Goal: Task Accomplishment & Management: Manage account settings

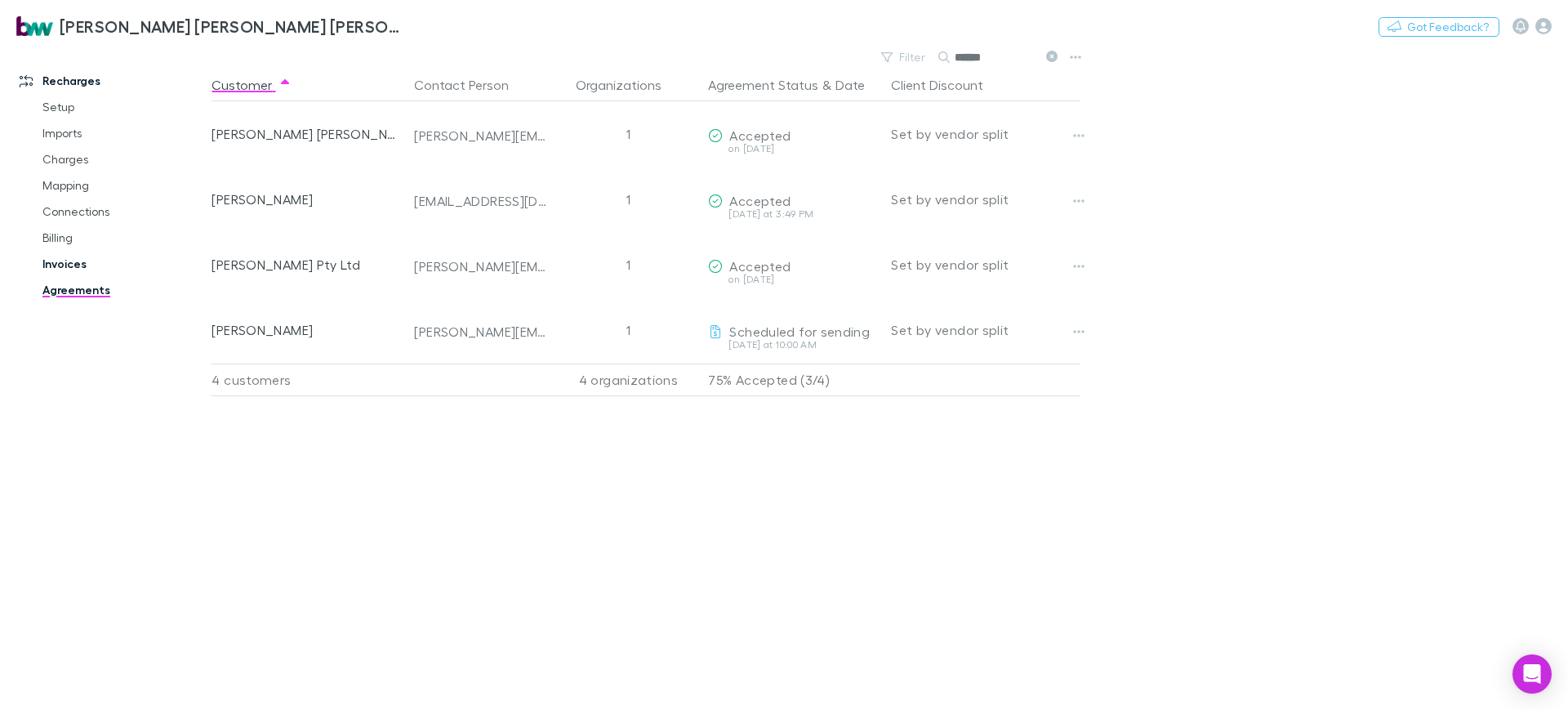
click at [62, 255] on link "Invoices" at bounding box center [125, 263] width 198 height 26
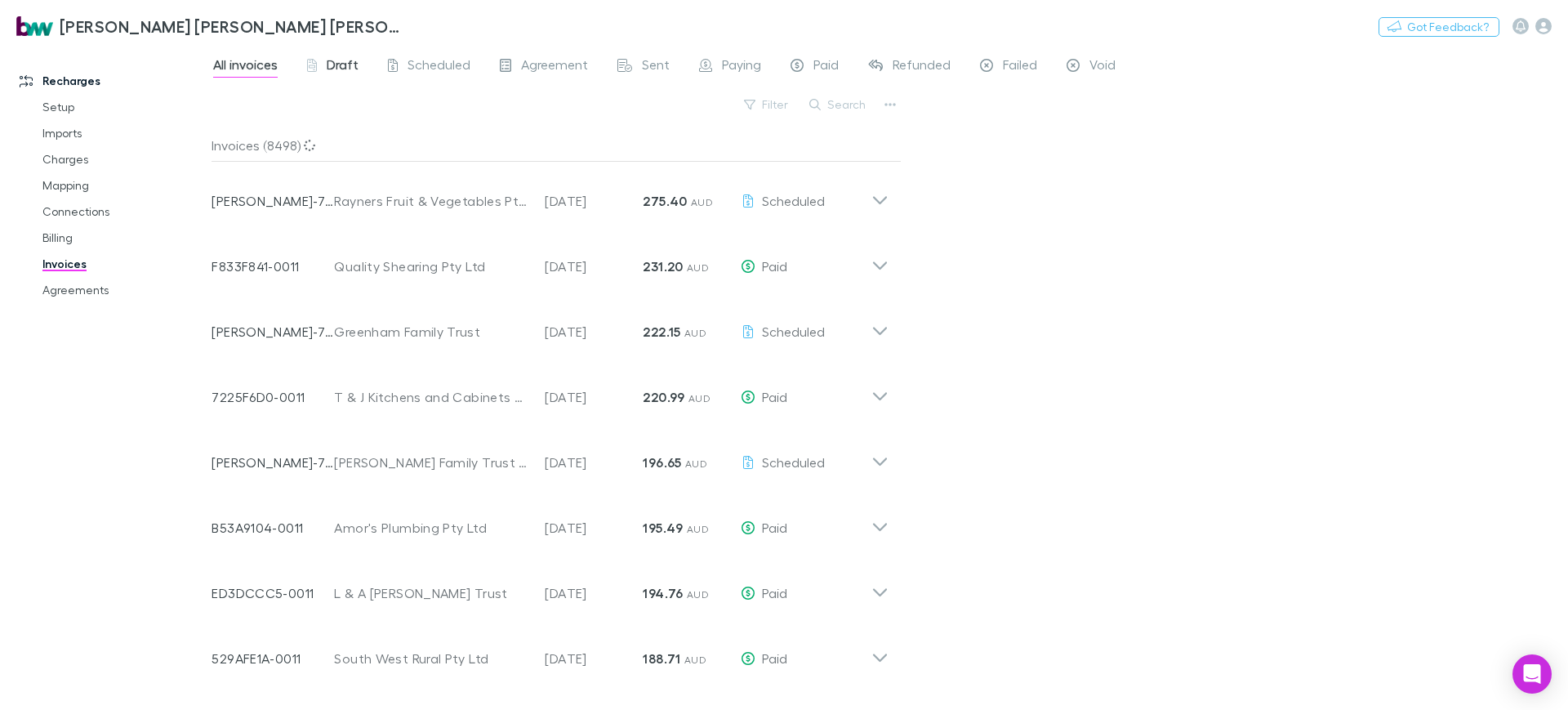
click at [343, 60] on span "Draft" at bounding box center [342, 67] width 32 height 21
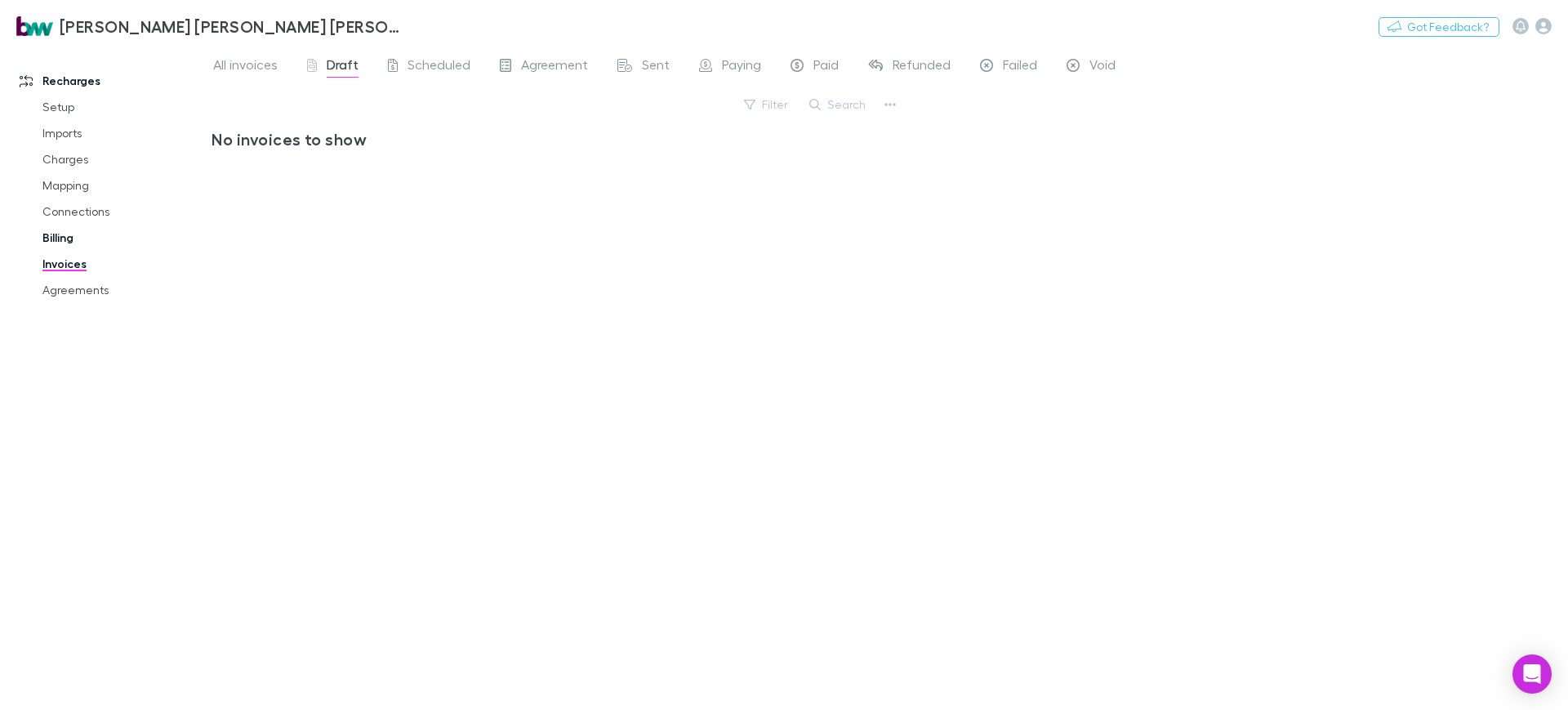
drag, startPoint x: 65, startPoint y: 237, endPoint x: 54, endPoint y: 237, distance: 11.0
click at [65, 237] on link "Billing" at bounding box center [125, 237] width 198 height 26
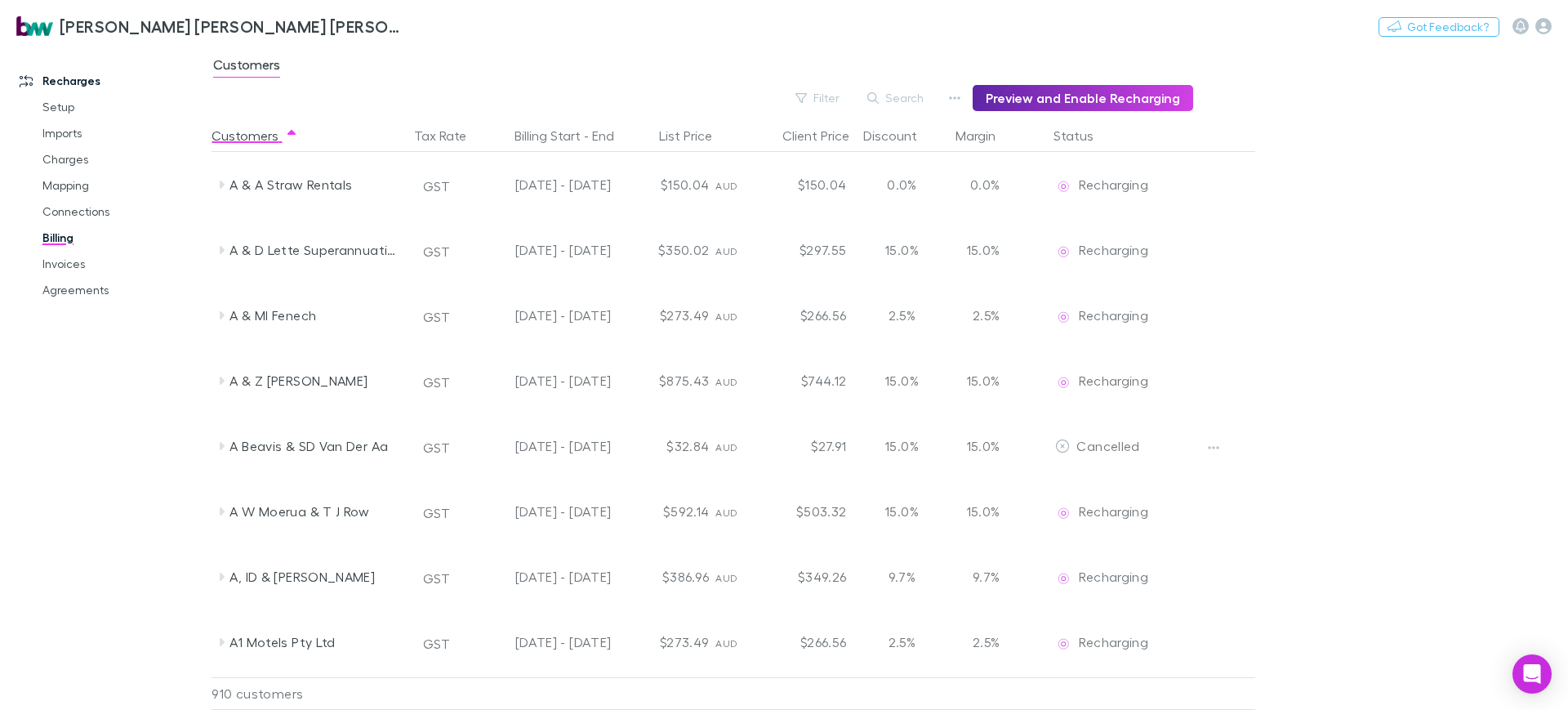
click at [54, 237] on link "Billing" at bounding box center [125, 237] width 198 height 26
click at [55, 268] on link "Invoices" at bounding box center [125, 263] width 198 height 26
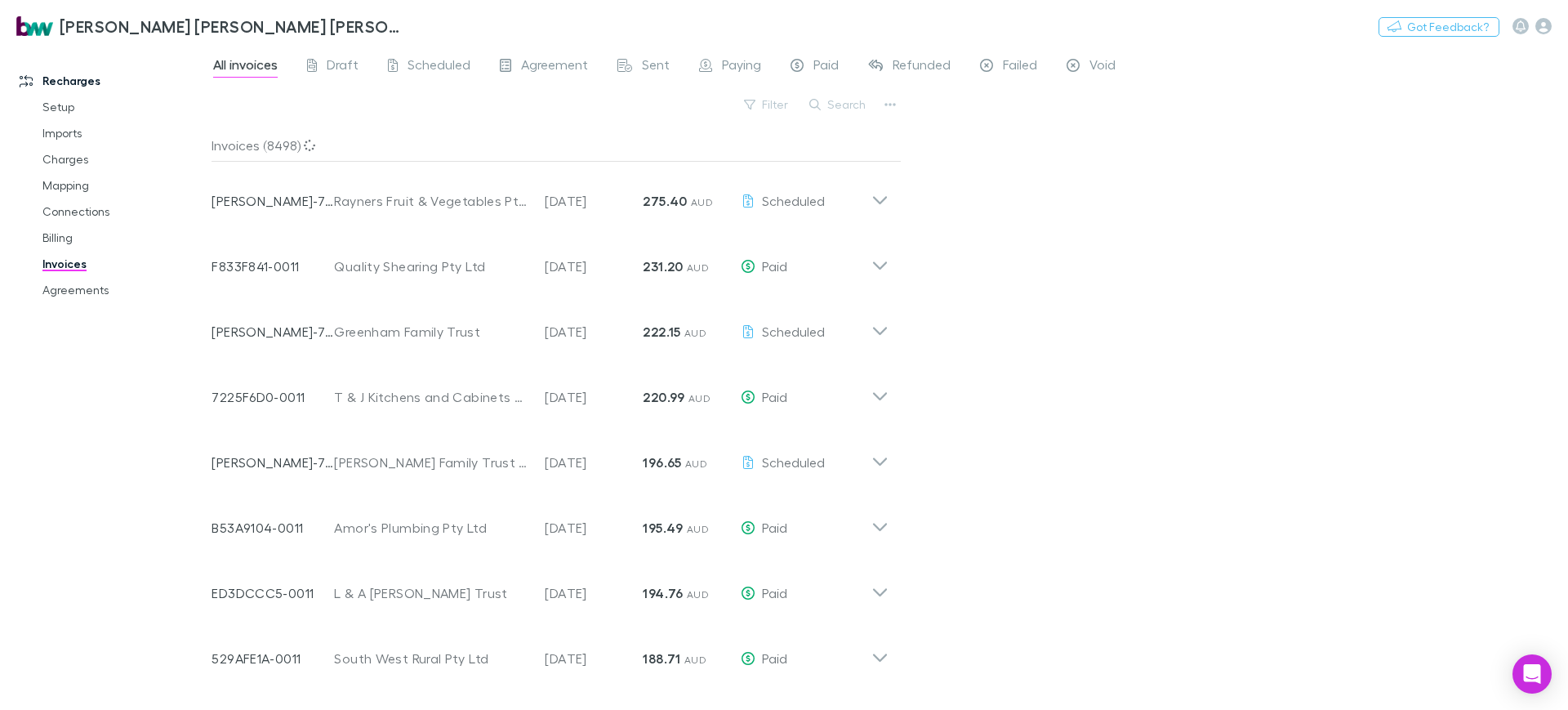
click at [55, 268] on link "Invoices" at bounding box center [125, 263] width 198 height 26
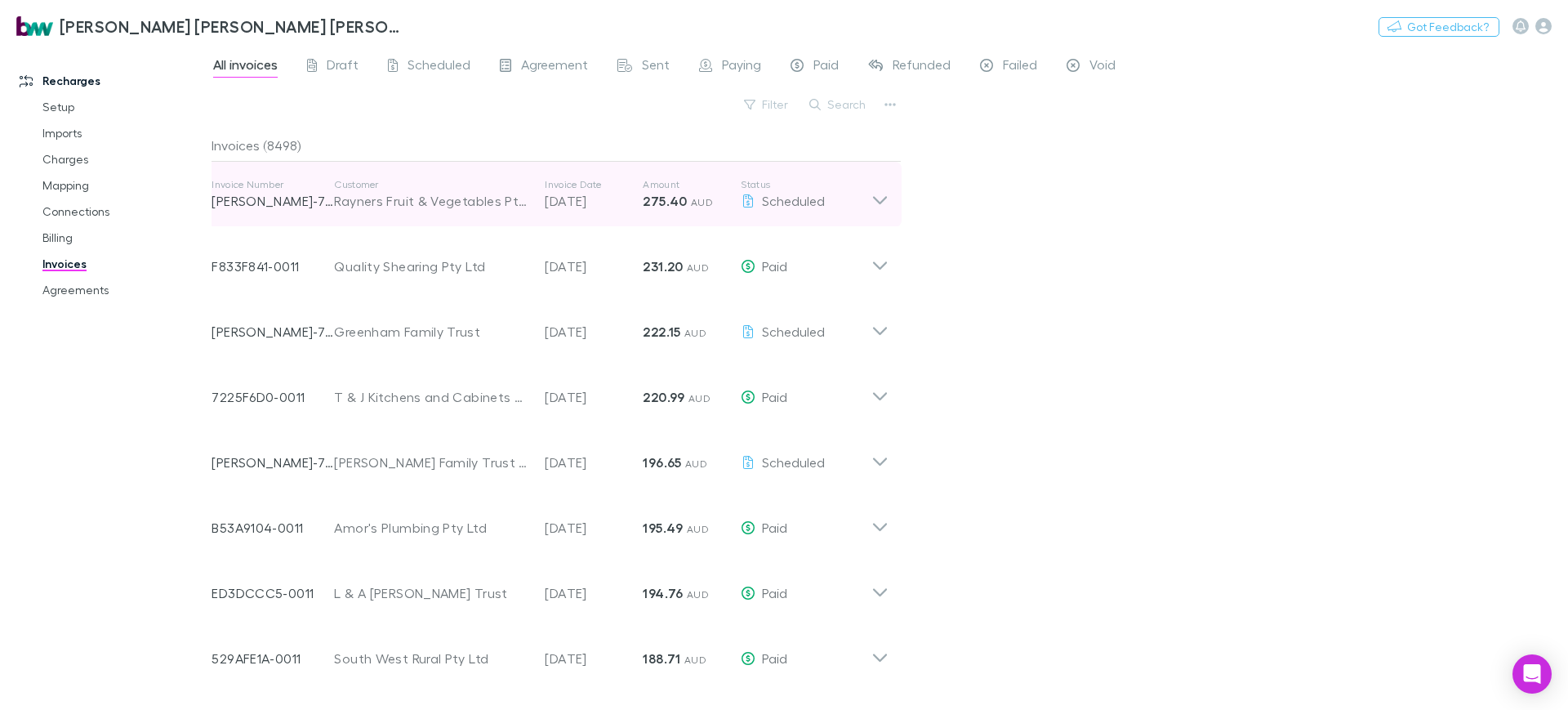
click at [884, 195] on icon at bounding box center [881, 194] width 17 height 33
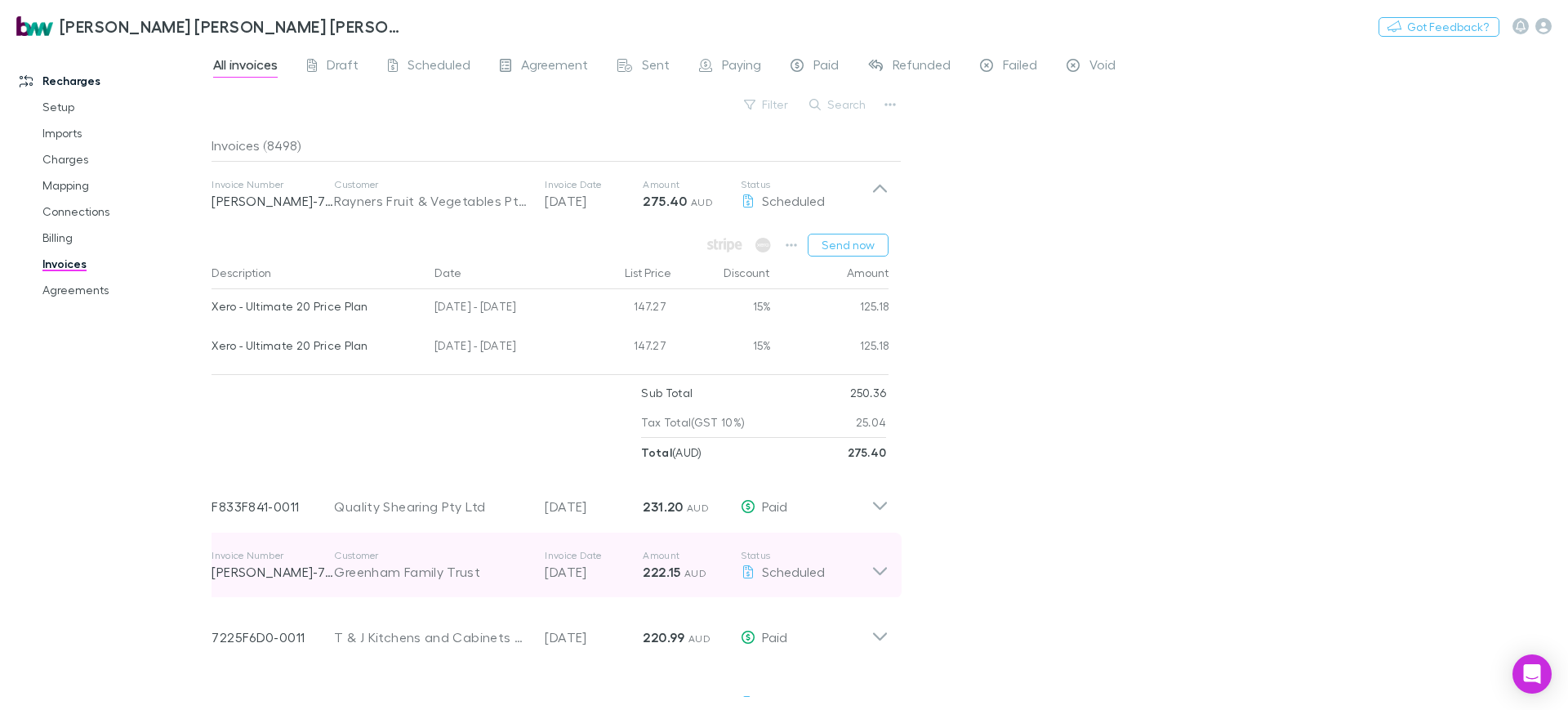
click at [881, 574] on icon at bounding box center [880, 571] width 14 height 8
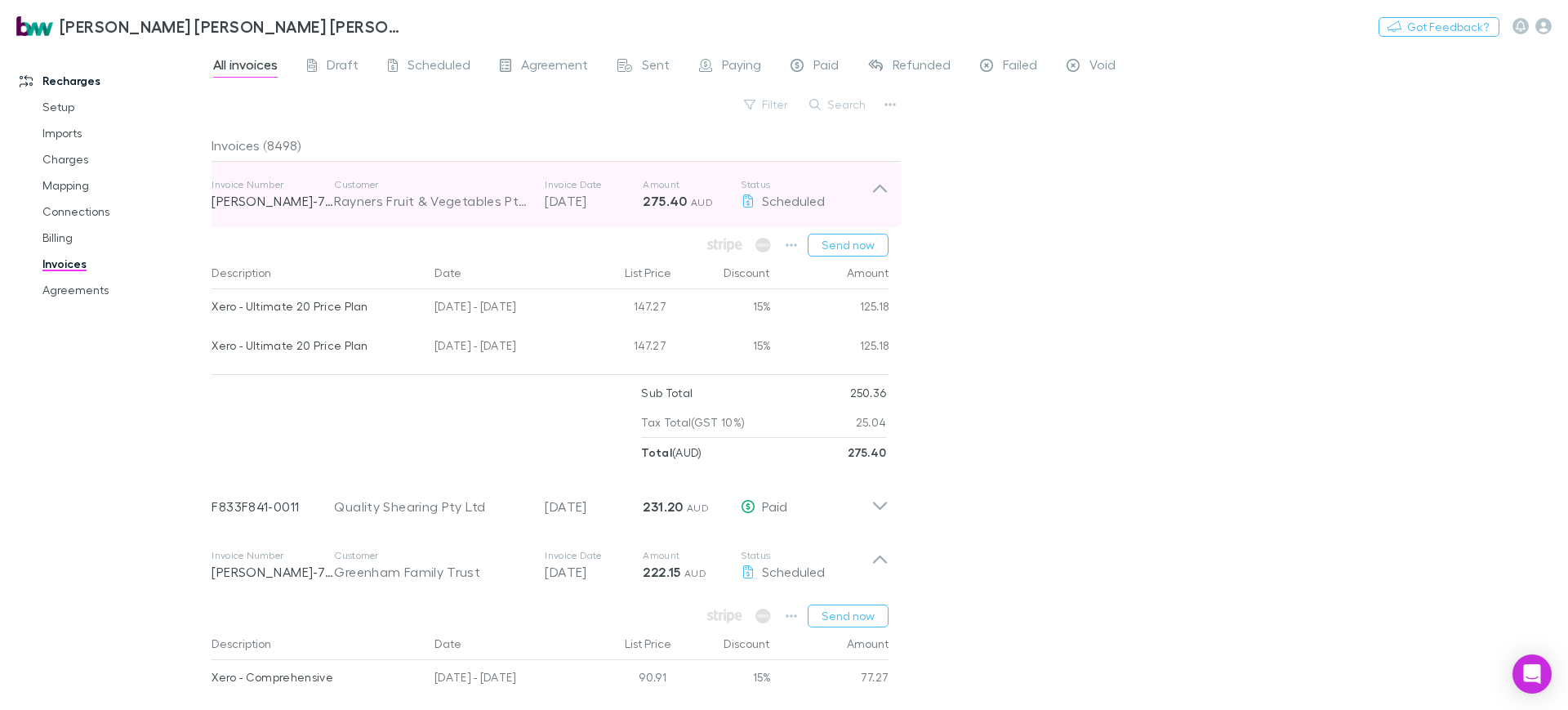
click at [882, 186] on icon at bounding box center [880, 188] width 14 height 8
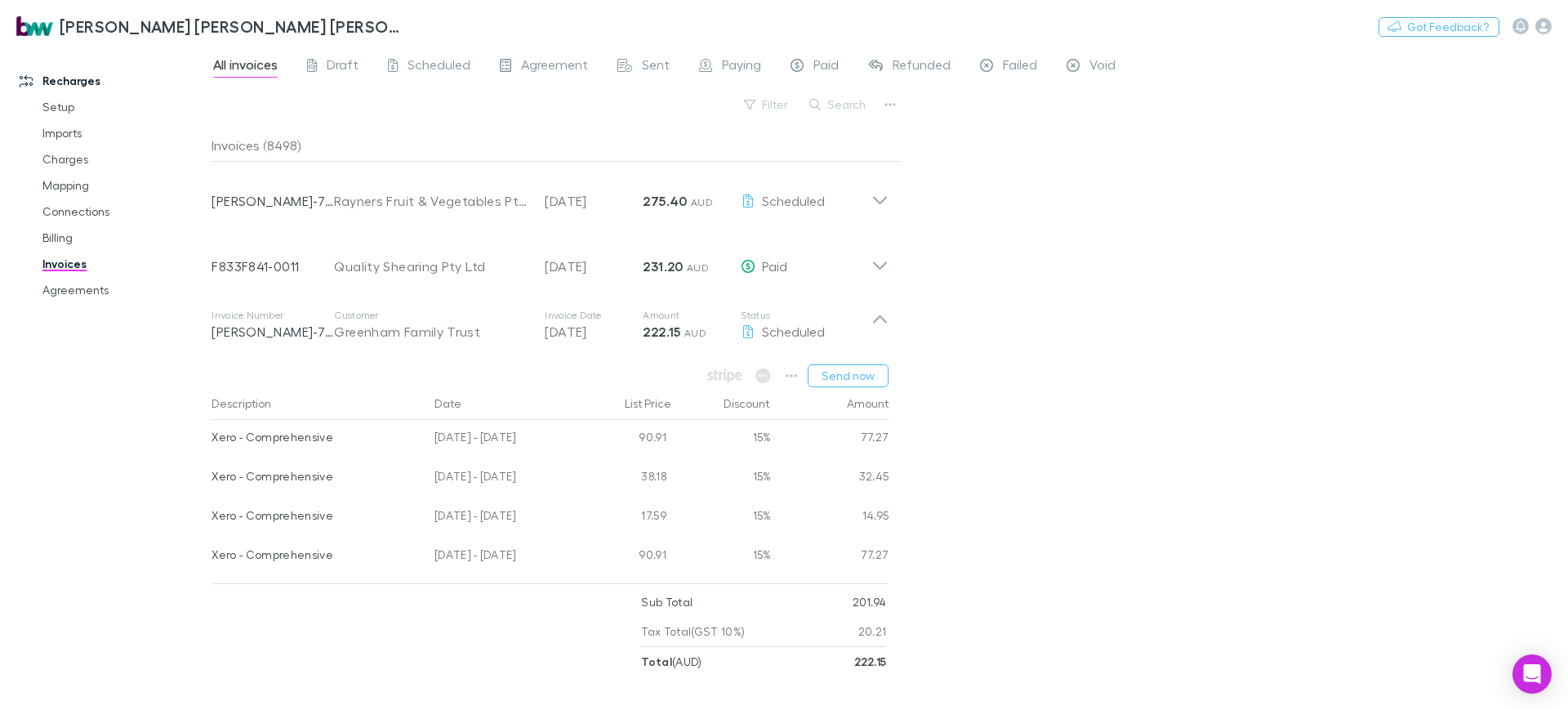
click at [1217, 241] on div "All invoices Draft Scheduled Agreement Sent Paying Paid Refunded Failed Void Fi…" at bounding box center [889, 378] width 1356 height 664
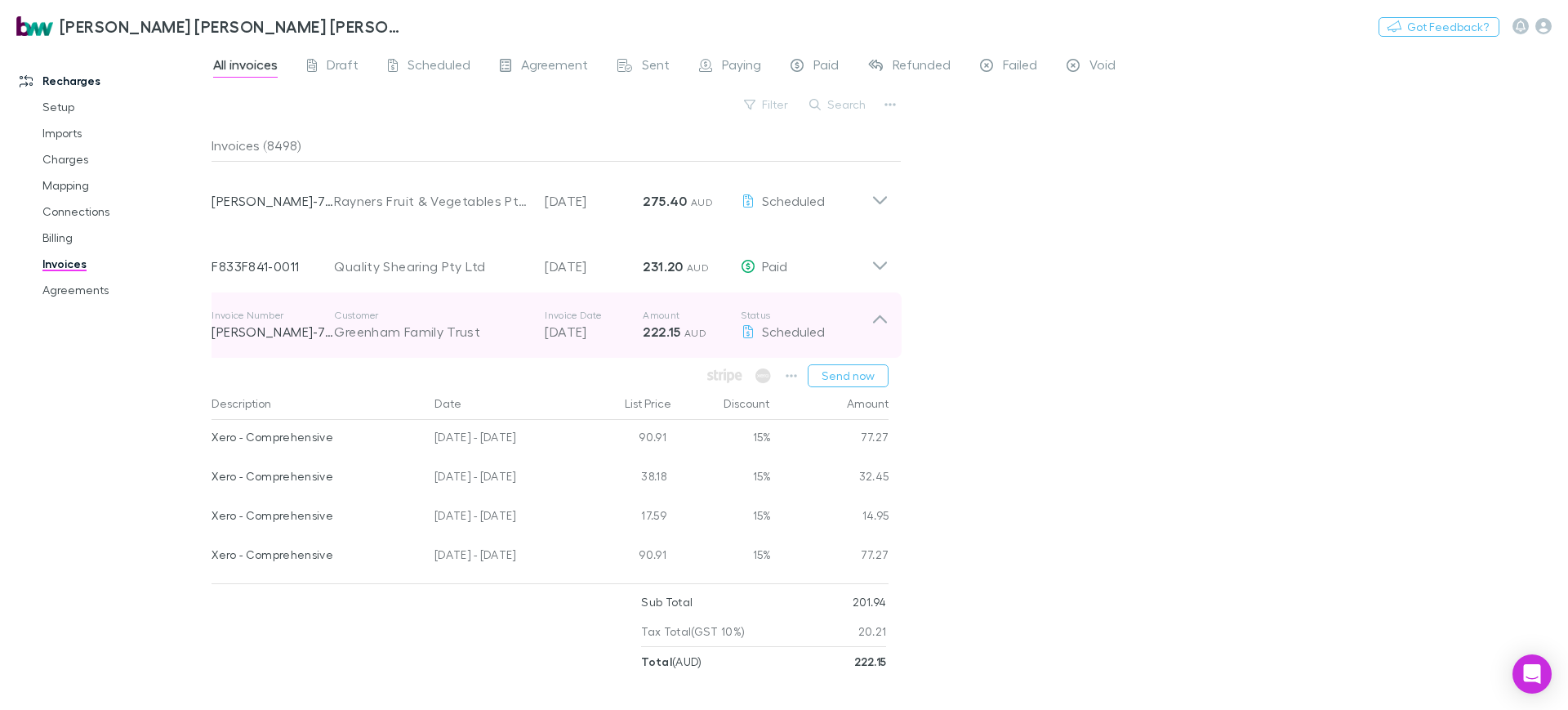
click at [873, 318] on icon at bounding box center [881, 325] width 17 height 33
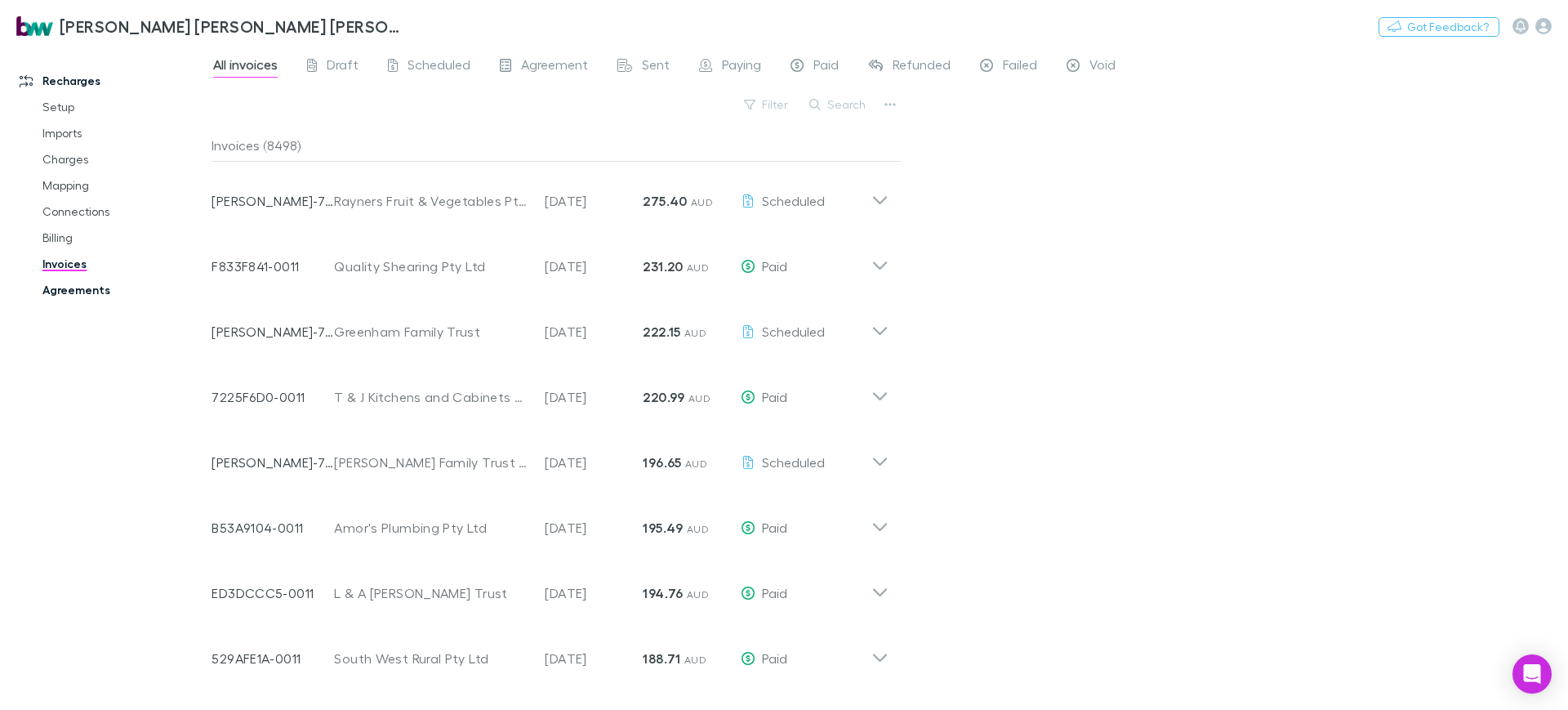
click at [91, 286] on link "Agreements" at bounding box center [125, 289] width 198 height 26
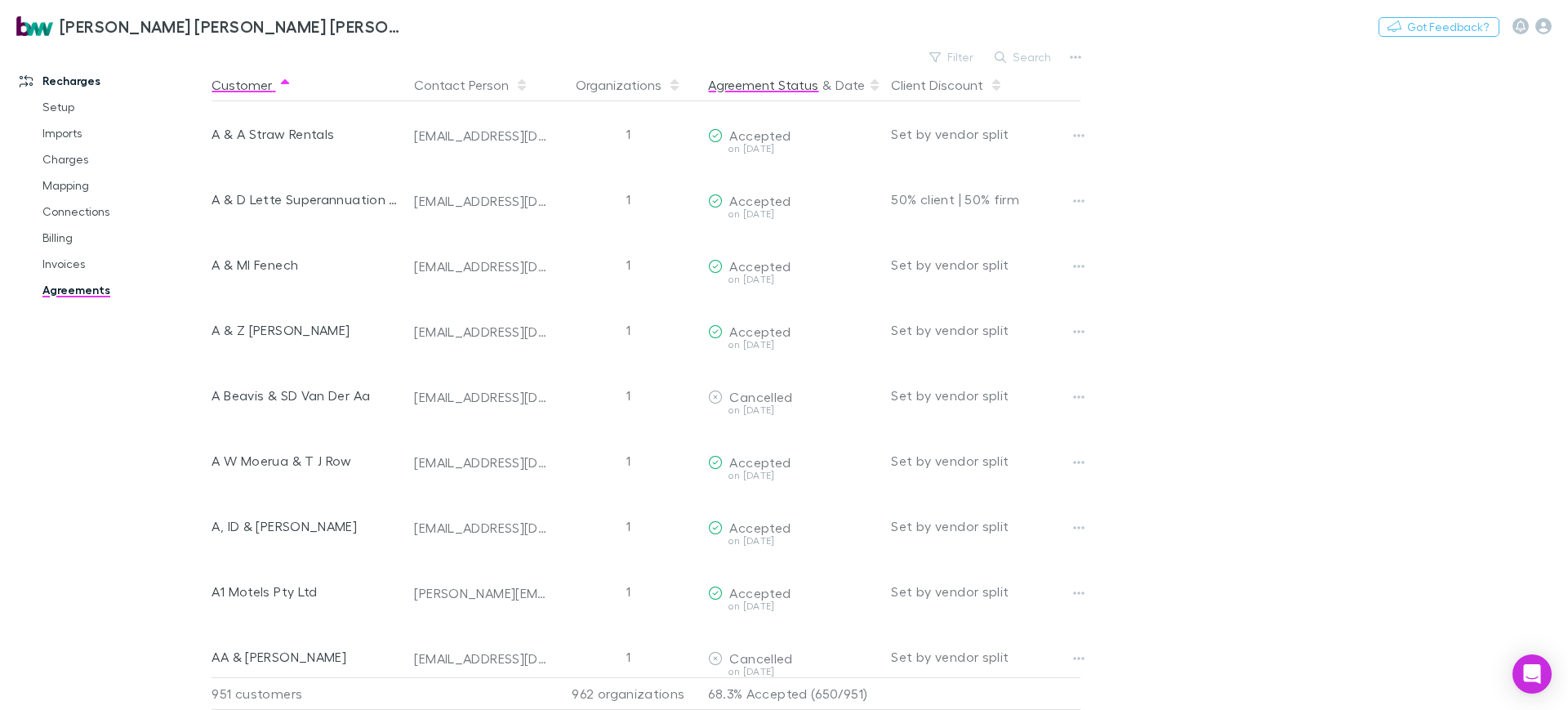
click at [744, 90] on button "Agreement Status" at bounding box center [763, 85] width 111 height 33
click at [1544, 24] on icon "button" at bounding box center [1543, 26] width 17 height 17
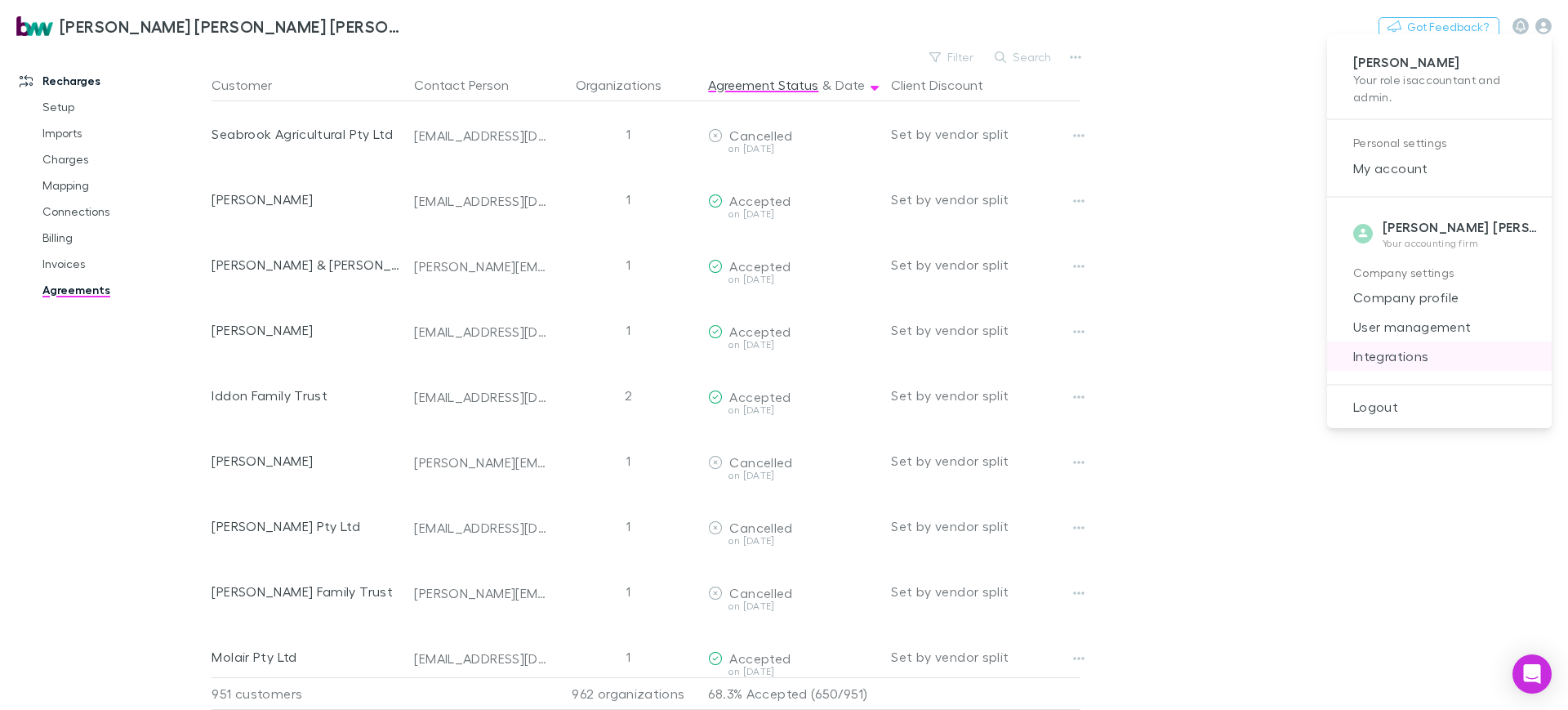
click at [1393, 350] on span "Integrations" at bounding box center [1439, 356] width 198 height 19
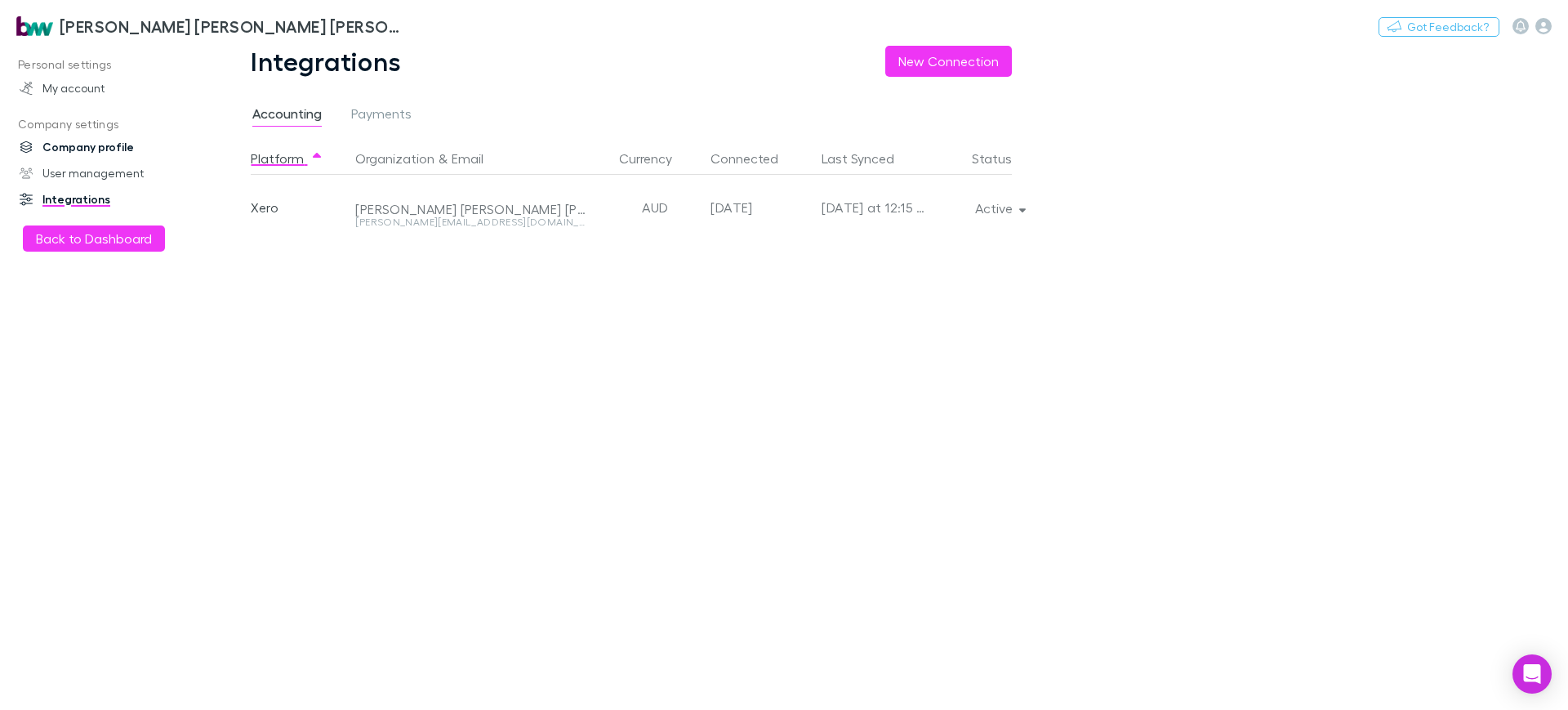
click at [74, 157] on link "Company profile" at bounding box center [113, 147] width 220 height 26
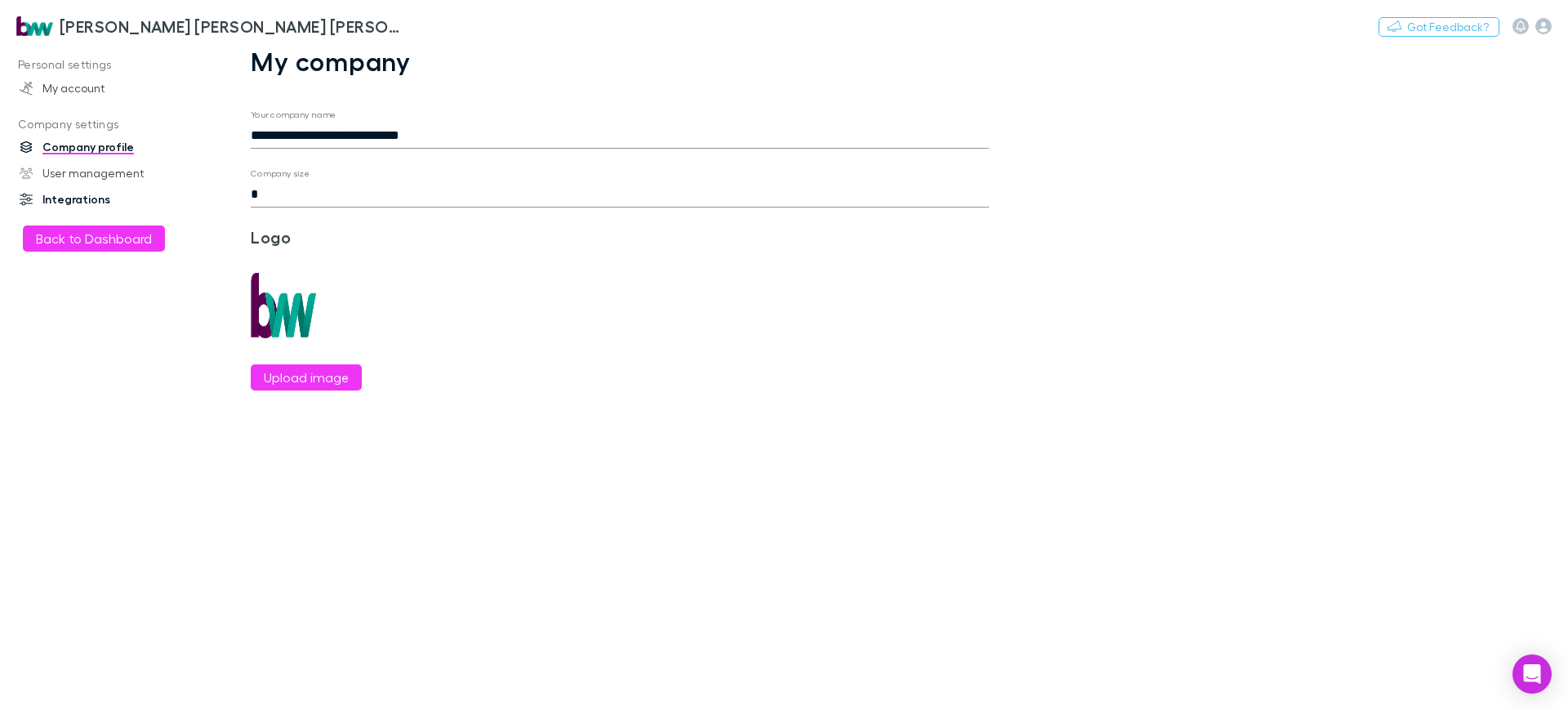
click at [71, 186] on link "Integrations" at bounding box center [113, 199] width 220 height 26
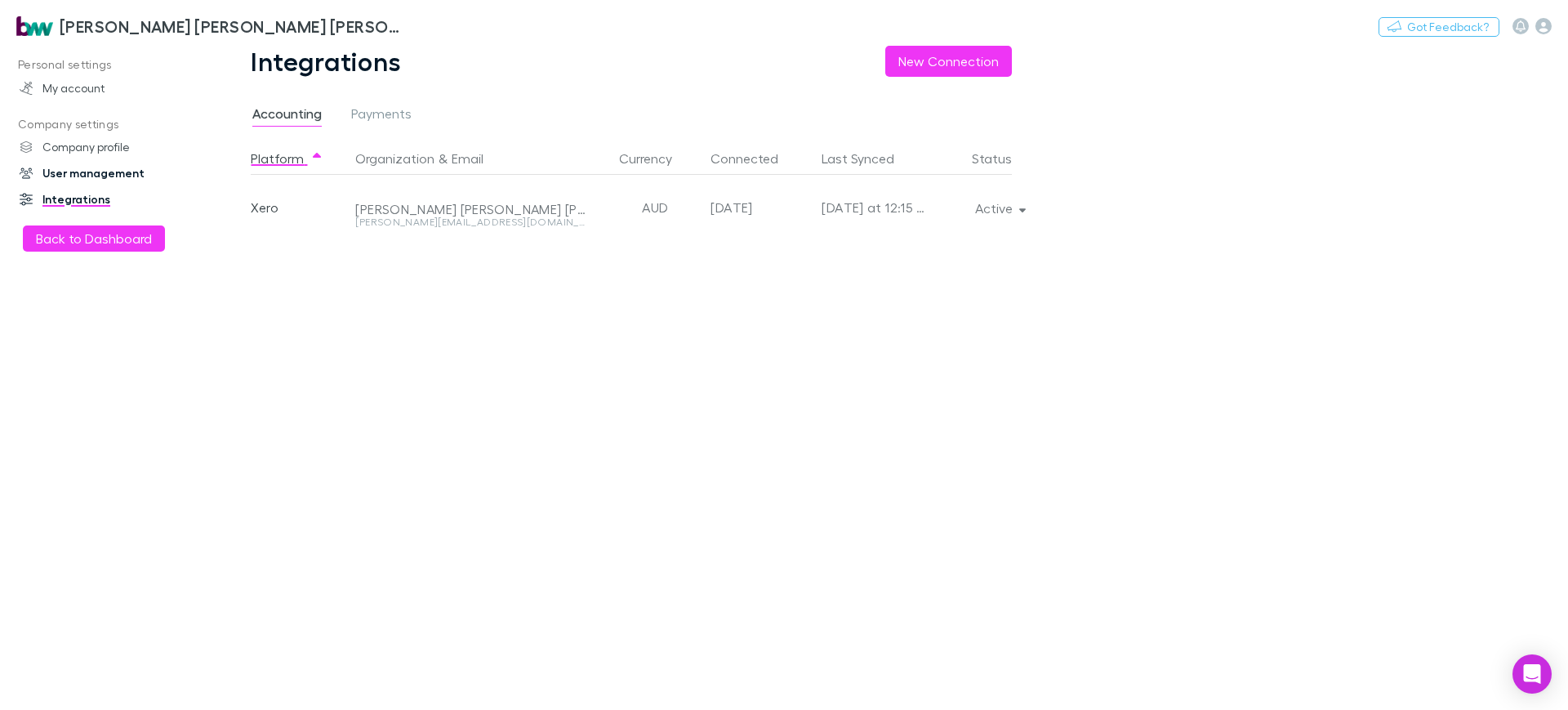
click at [69, 174] on link "User management" at bounding box center [113, 173] width 220 height 26
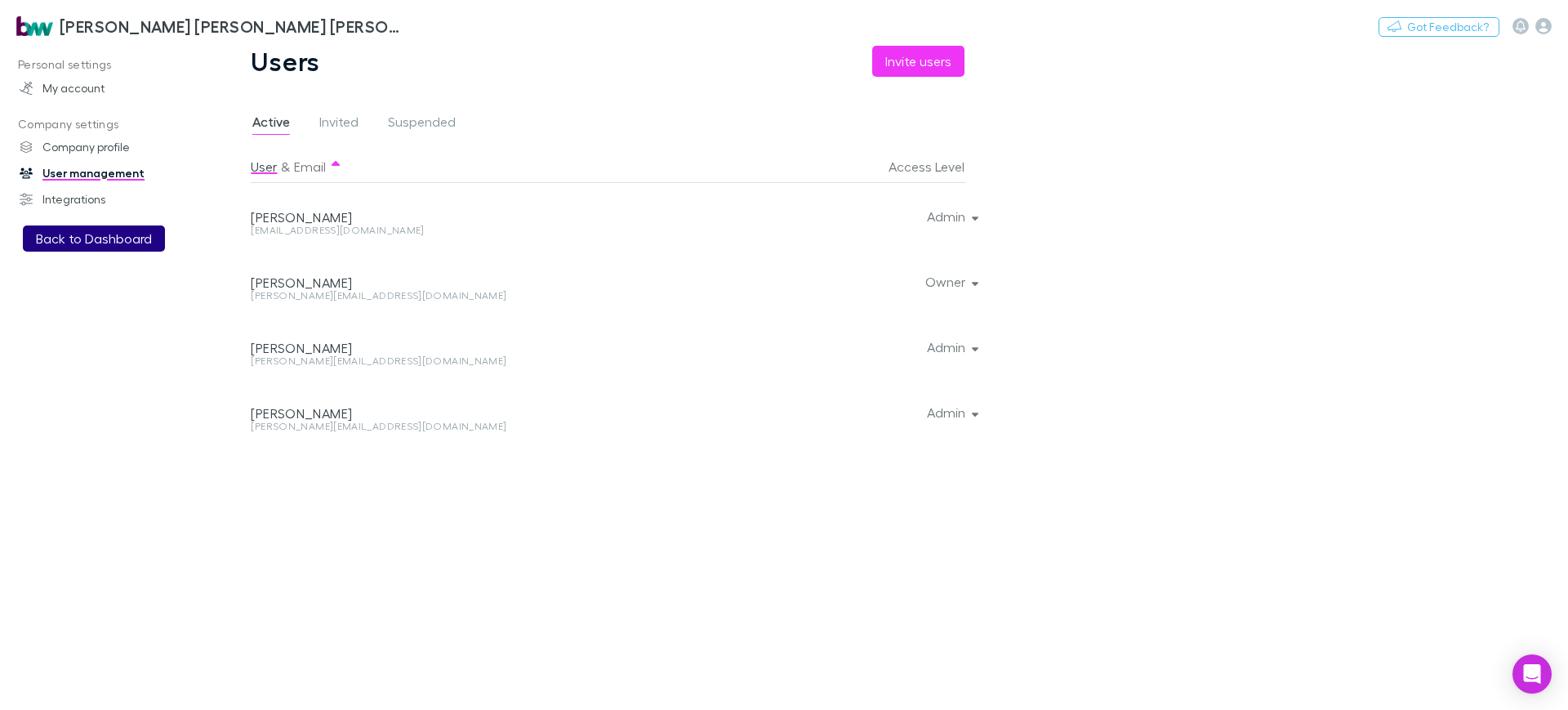
click at [97, 245] on button "Back to Dashboard" at bounding box center [94, 238] width 142 height 26
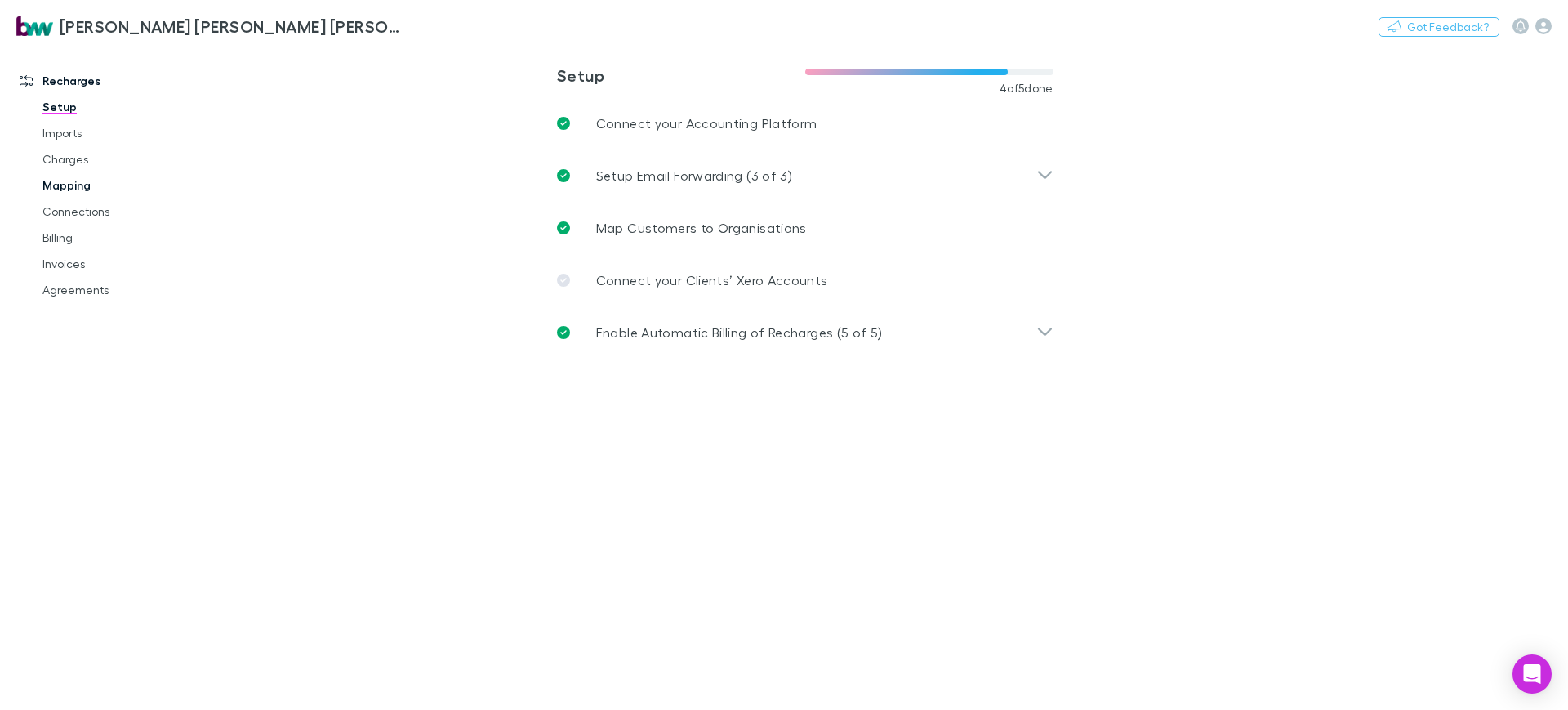
click at [56, 182] on link "Mapping" at bounding box center [125, 185] width 198 height 26
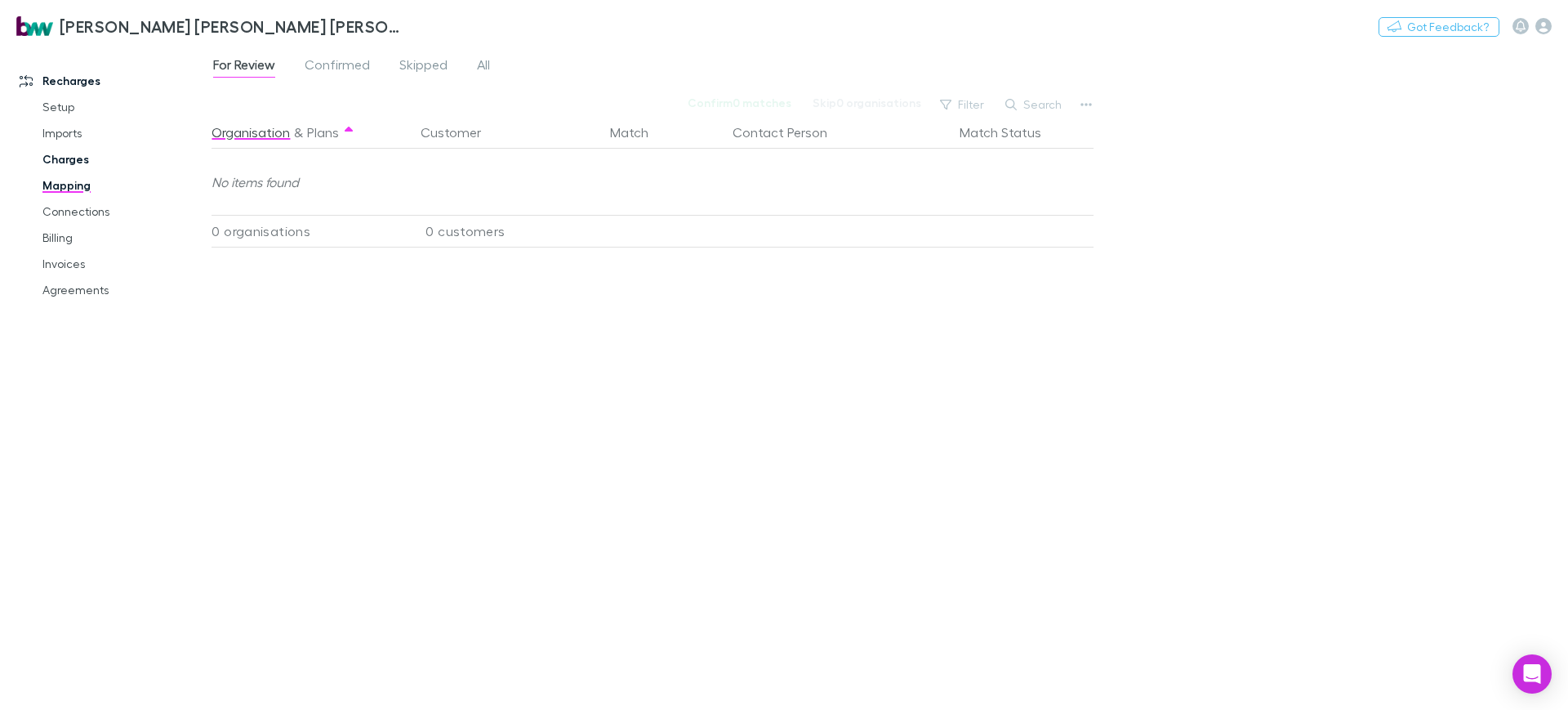
click at [54, 148] on link "Charges" at bounding box center [125, 159] width 198 height 26
